Goal: Transaction & Acquisition: Purchase product/service

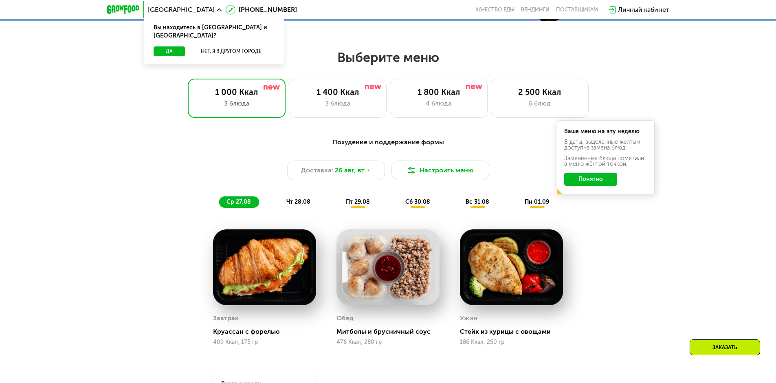
scroll to position [407, 0]
click at [539, 97] on div "2 500 Ккал" at bounding box center [539, 92] width 81 height 10
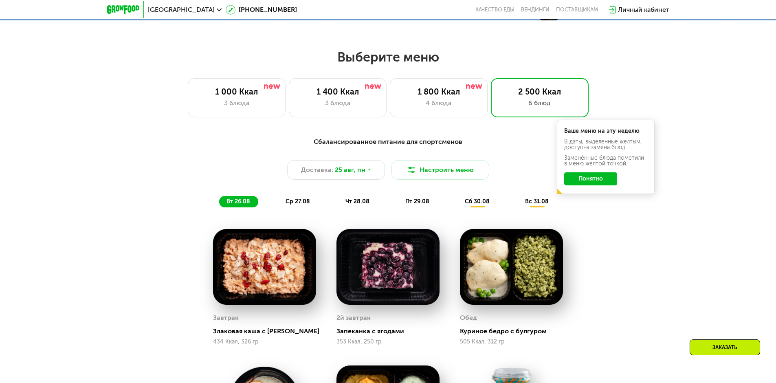
click at [600, 185] on button "Понятно" at bounding box center [590, 178] width 53 height 13
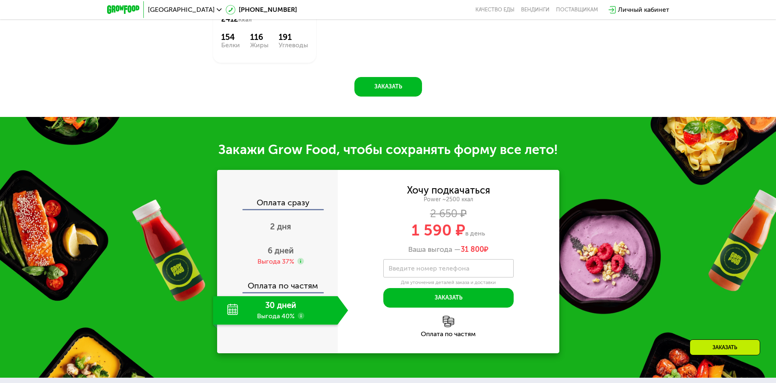
scroll to position [1018, 0]
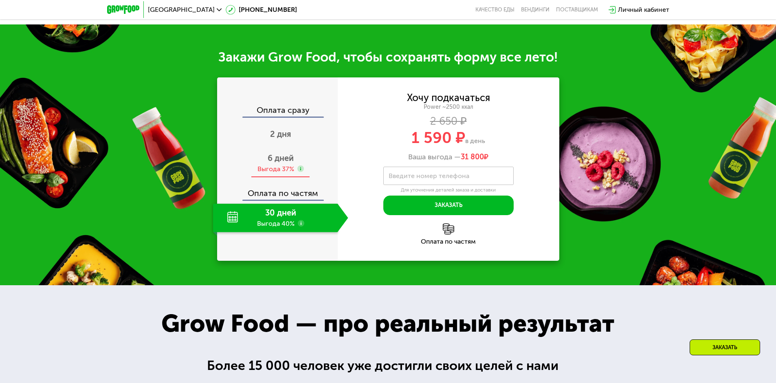
click at [273, 159] on span "6 дней" at bounding box center [281, 158] width 26 height 10
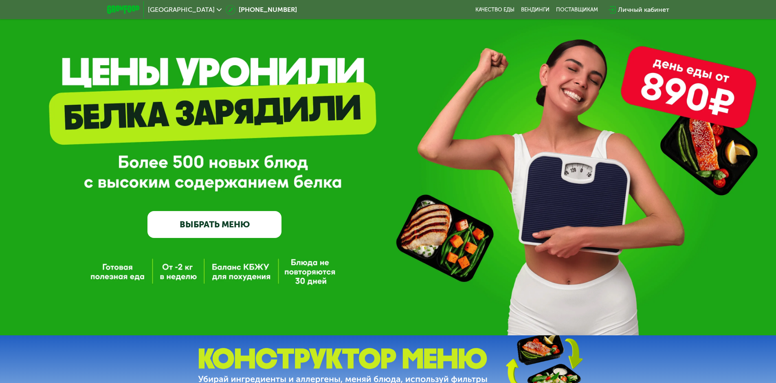
scroll to position [0, 0]
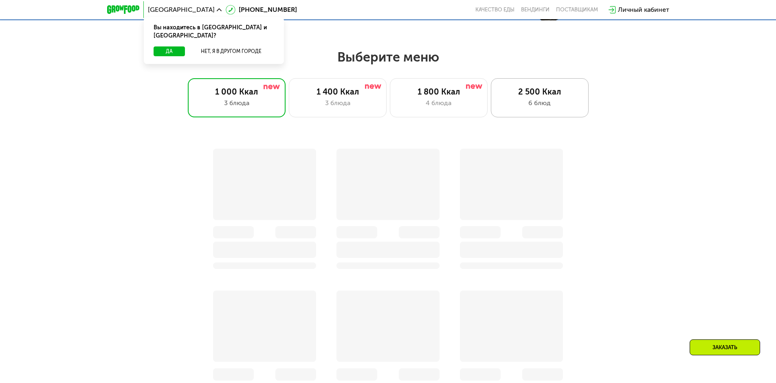
click at [511, 105] on div "6 блюд" at bounding box center [539, 103] width 81 height 10
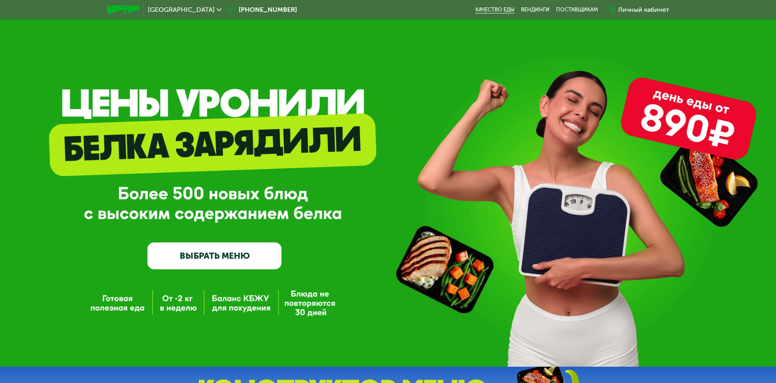
click at [486, 9] on link "Качество еды" at bounding box center [494, 10] width 39 height 7
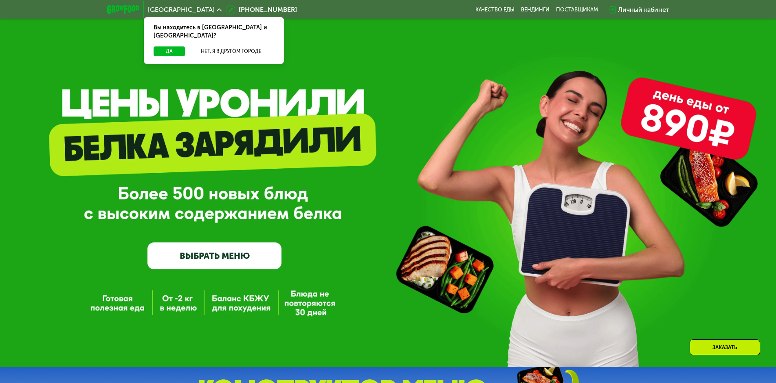
click at [174, 46] on button "Да" at bounding box center [169, 51] width 31 height 10
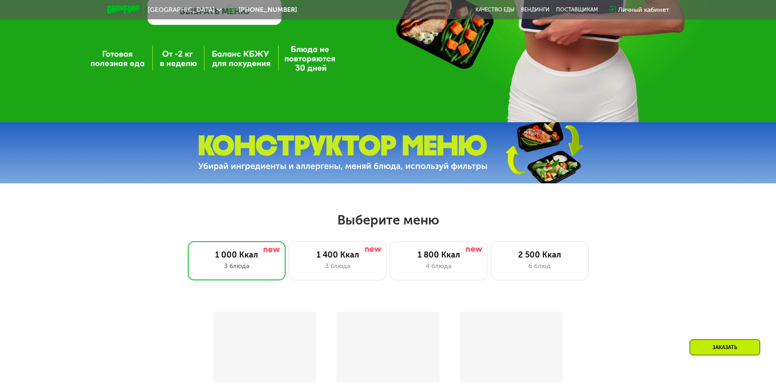
click at [512, 261] on div "6 блюд" at bounding box center [539, 266] width 81 height 10
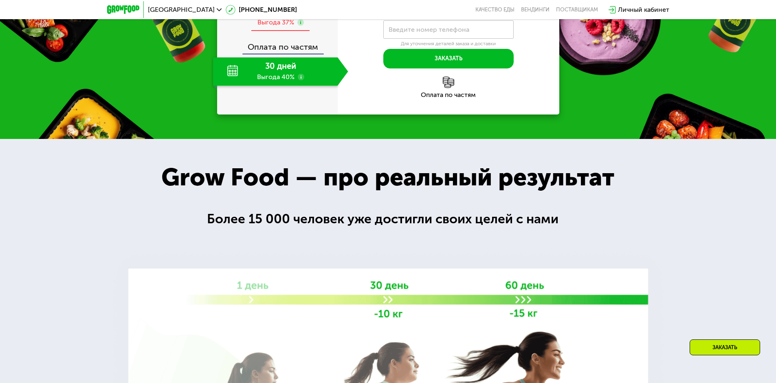
scroll to position [1028, 0]
